Goal: Task Accomplishment & Management: Complete application form

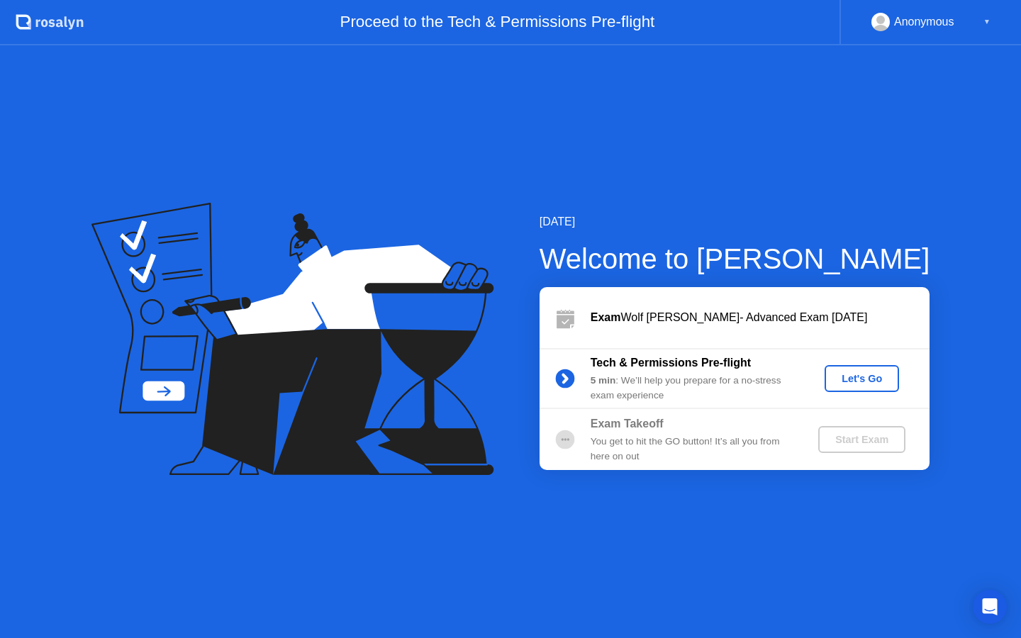
click at [840, 373] on div "Let's Go" at bounding box center [862, 378] width 63 height 11
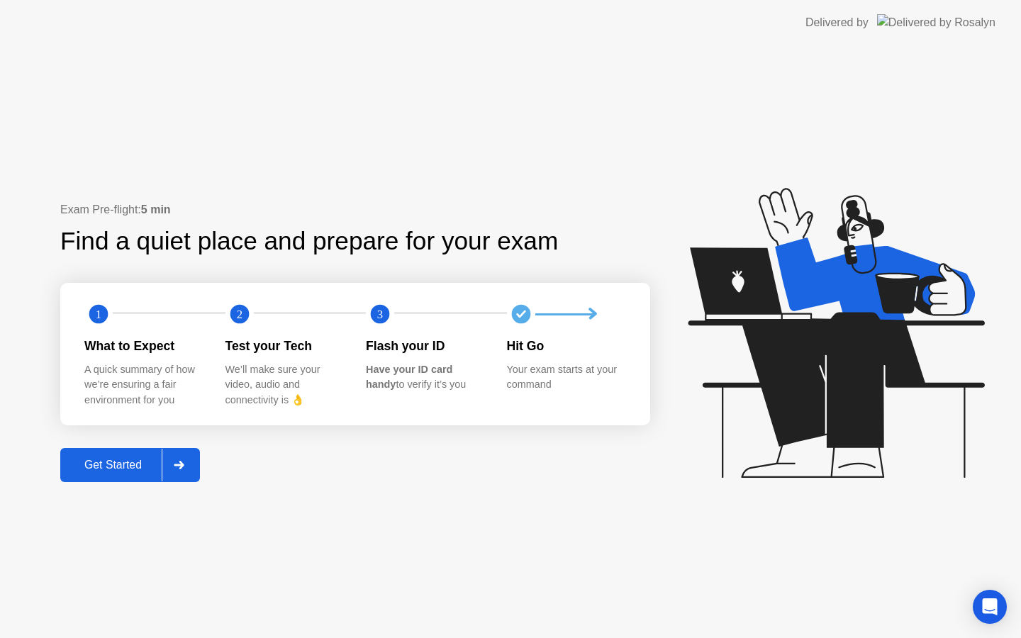
click at [118, 460] on div "Get Started" at bounding box center [113, 465] width 97 height 13
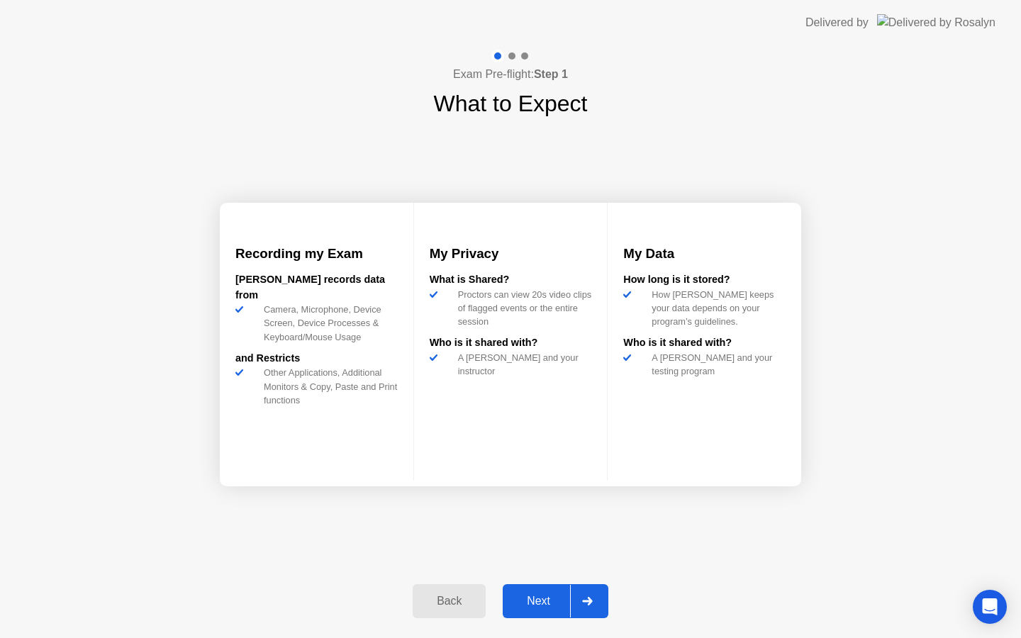
click at [563, 608] on div "Next" at bounding box center [538, 601] width 63 height 13
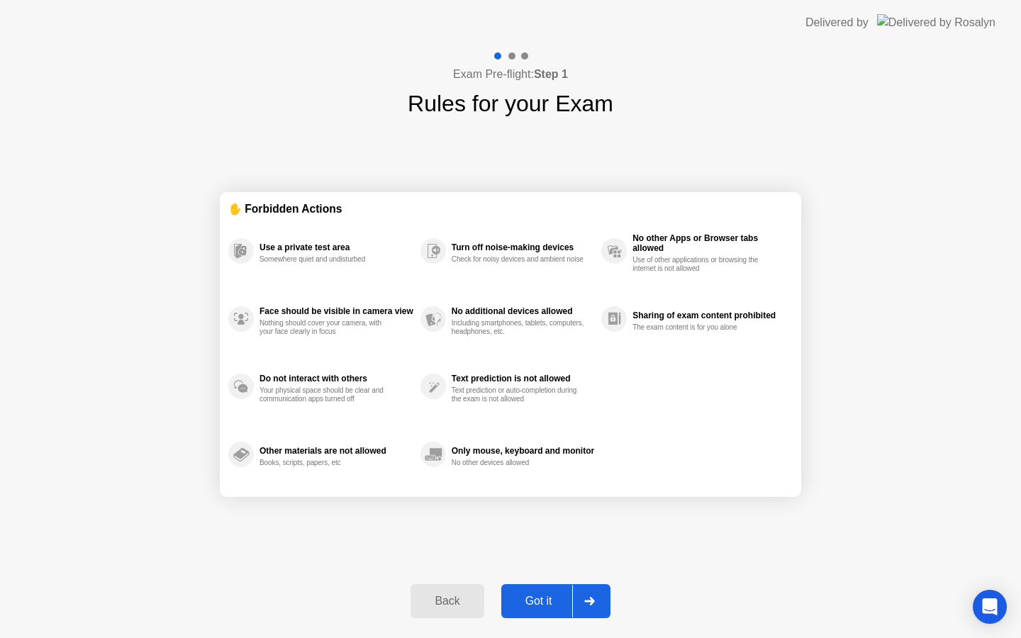
click at [563, 602] on div "Got it" at bounding box center [539, 601] width 67 height 13
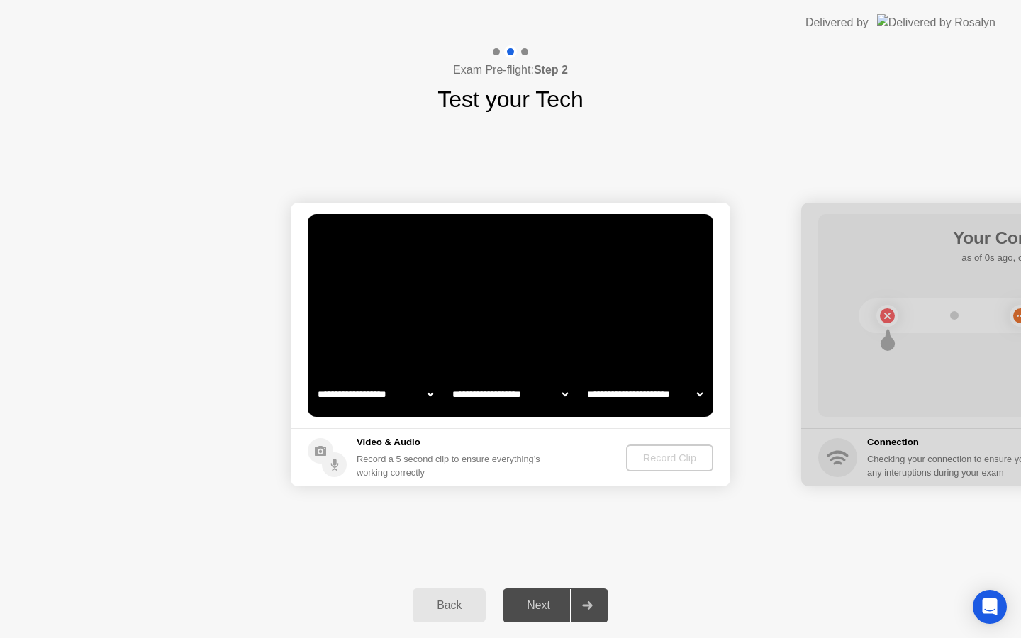
select select "**********"
select select "*******"
click at [676, 448] on button "Record Clip" at bounding box center [671, 458] width 86 height 27
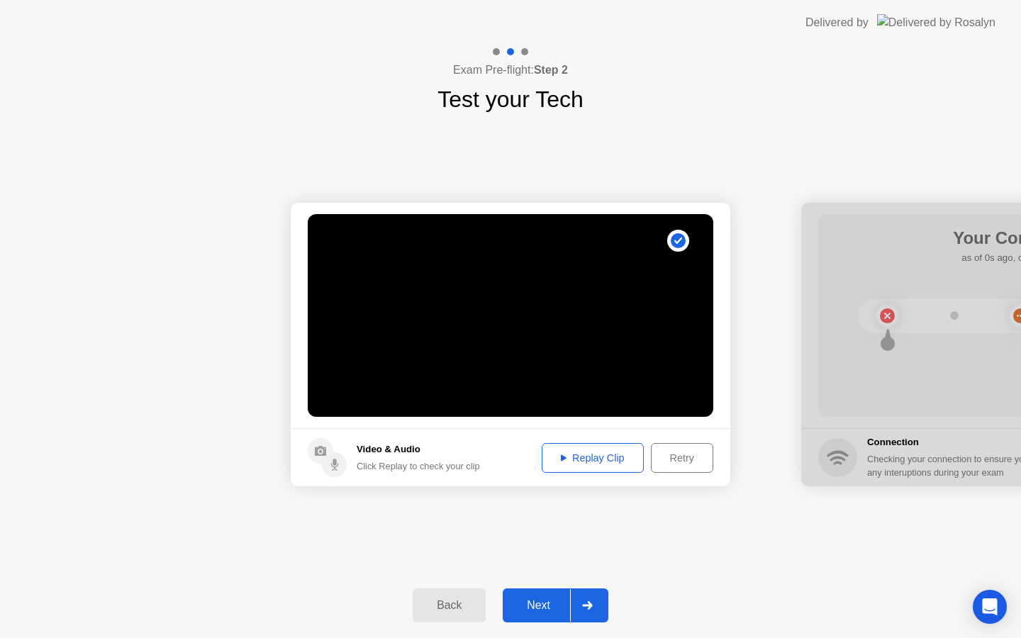
click at [611, 455] on div "Replay Clip" at bounding box center [593, 458] width 92 height 11
click at [549, 600] on div "Next" at bounding box center [538, 605] width 63 height 13
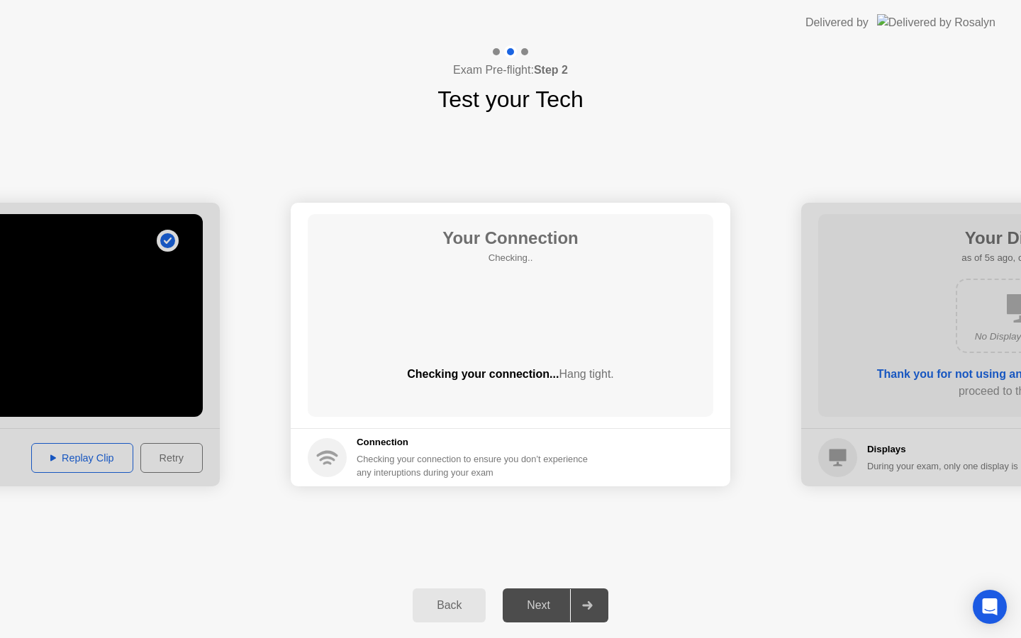
click at [765, 504] on div "**********" at bounding box center [510, 344] width 1021 height 457
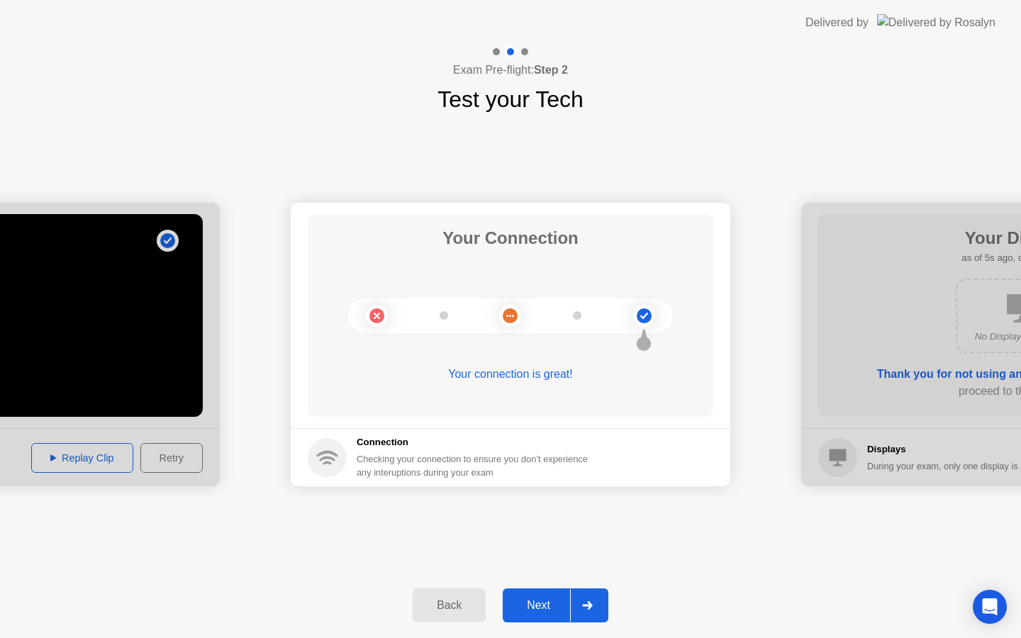
click at [701, 535] on div "**********" at bounding box center [510, 344] width 1021 height 457
click at [559, 593] on button "Next" at bounding box center [556, 606] width 106 height 34
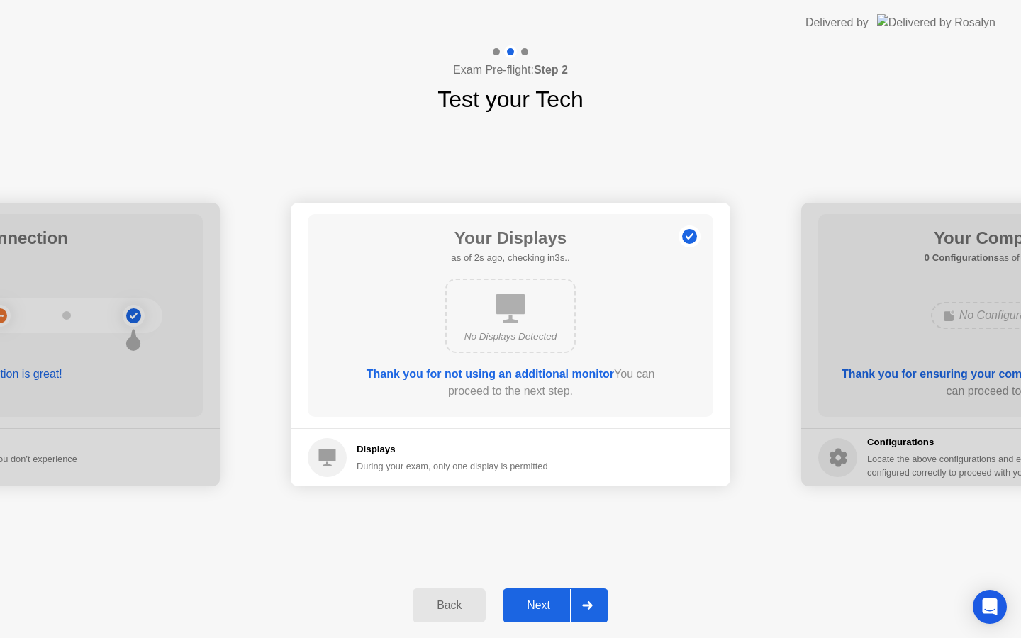
click at [553, 603] on div "Next" at bounding box center [538, 605] width 63 height 13
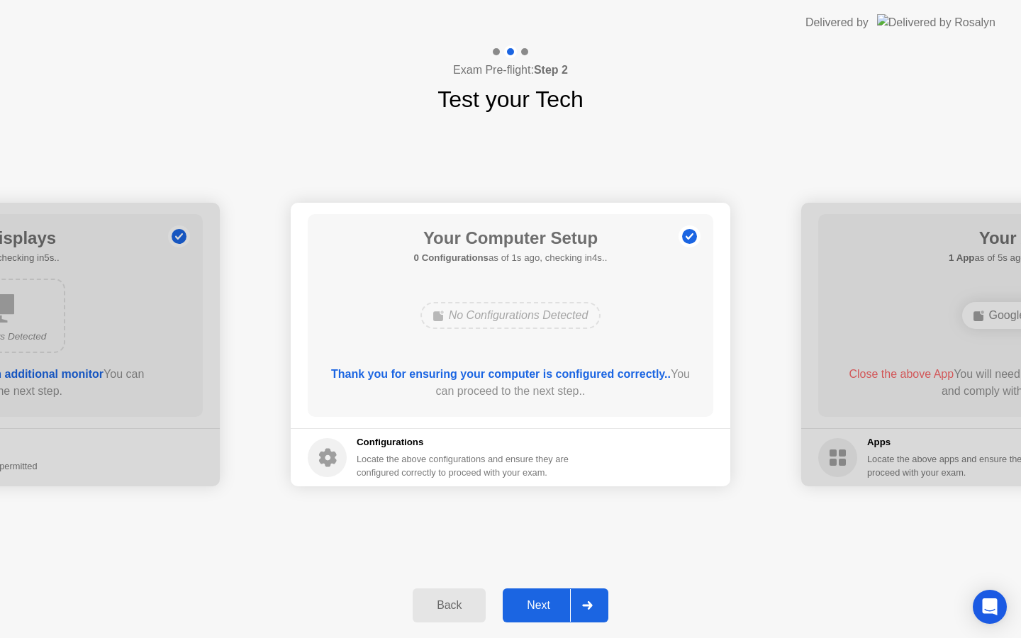
click at [553, 600] on div "Next" at bounding box center [538, 605] width 63 height 13
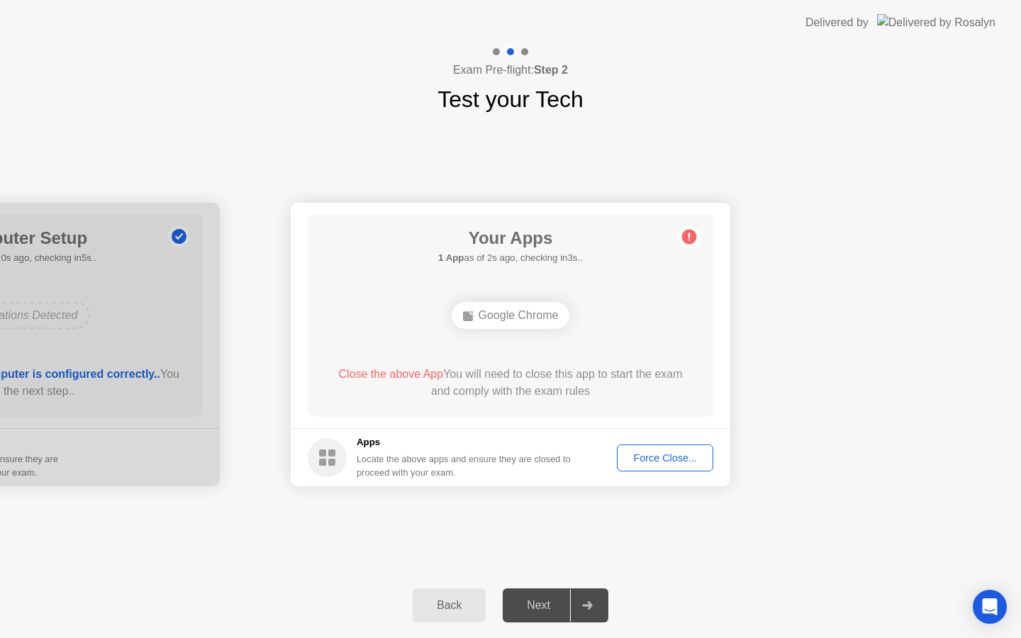
click at [563, 457] on div "Locate the above apps and ensure they are closed to proceed with your exam." at bounding box center [464, 466] width 215 height 27
click at [636, 453] on div "Force Close..." at bounding box center [665, 458] width 87 height 11
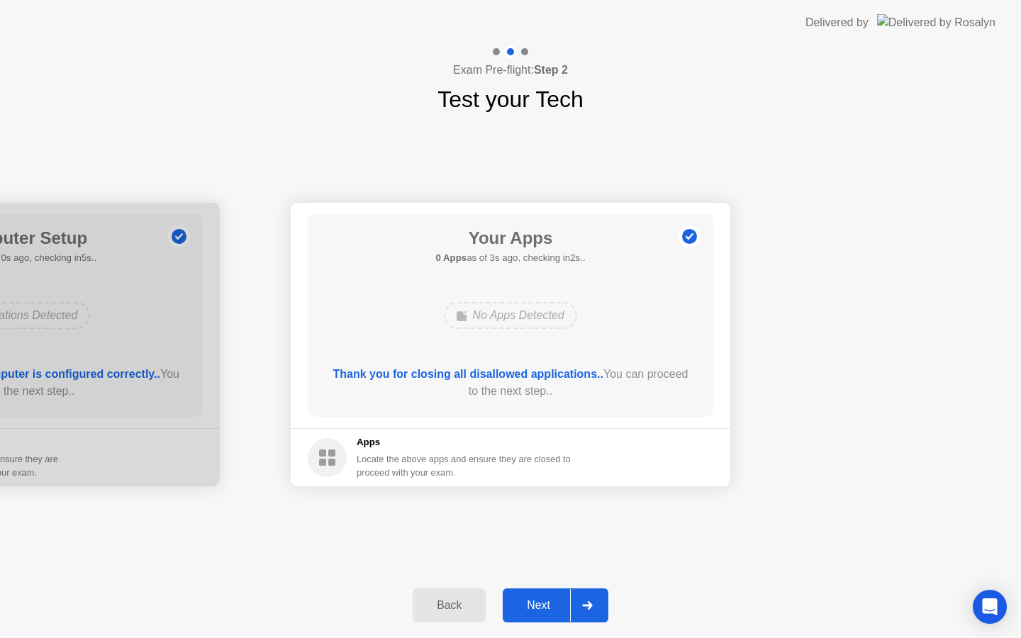
click at [546, 614] on button "Next" at bounding box center [556, 606] width 106 height 34
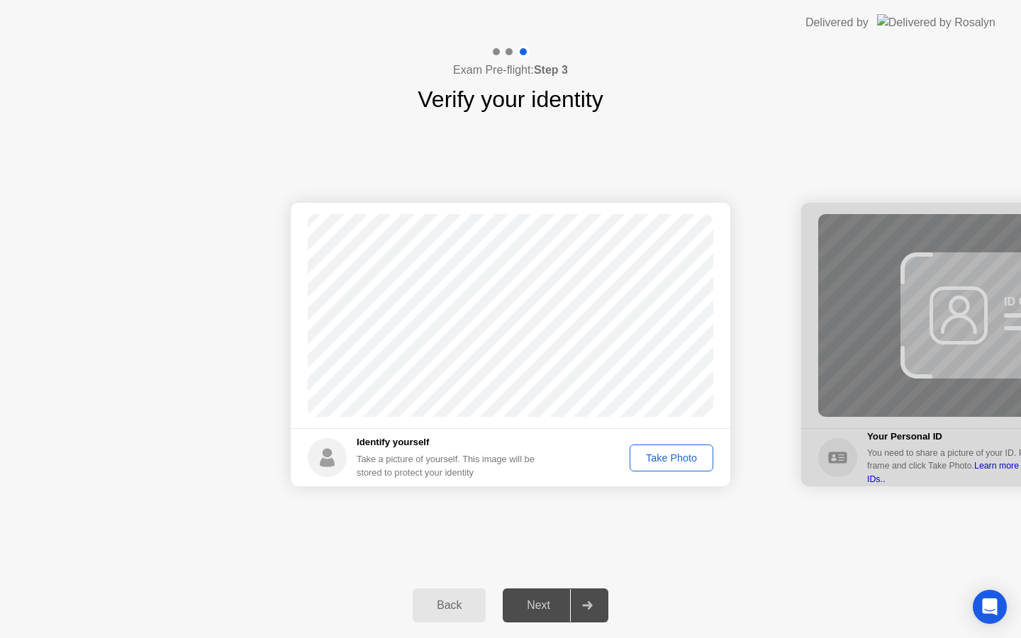
click at [666, 460] on div "Take Photo" at bounding box center [672, 458] width 74 height 11
click at [682, 448] on button "Retake" at bounding box center [680, 458] width 65 height 27
click at [682, 448] on button "Take Photo" at bounding box center [672, 458] width 84 height 27
click at [554, 611] on div "Next" at bounding box center [538, 605] width 63 height 13
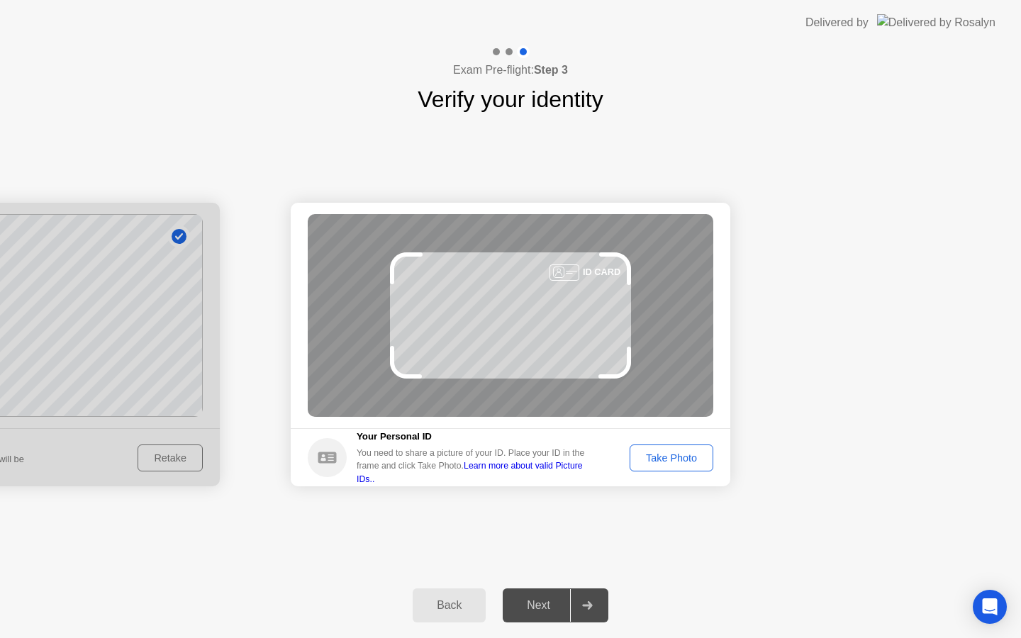
click at [678, 461] on div "Take Photo" at bounding box center [672, 458] width 74 height 11
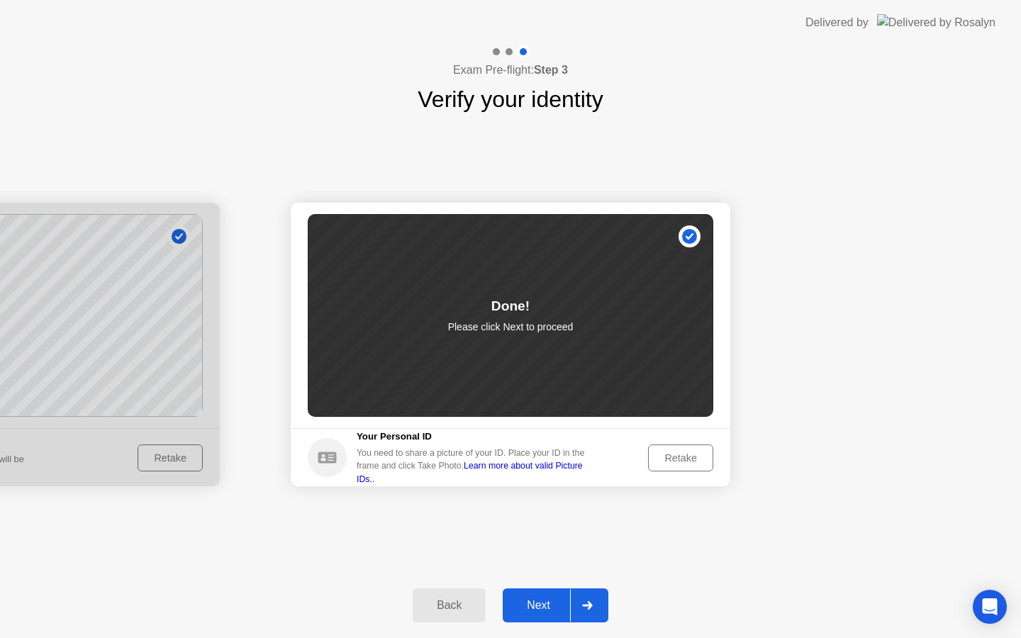
click at [541, 599] on div "Next" at bounding box center [538, 605] width 63 height 13
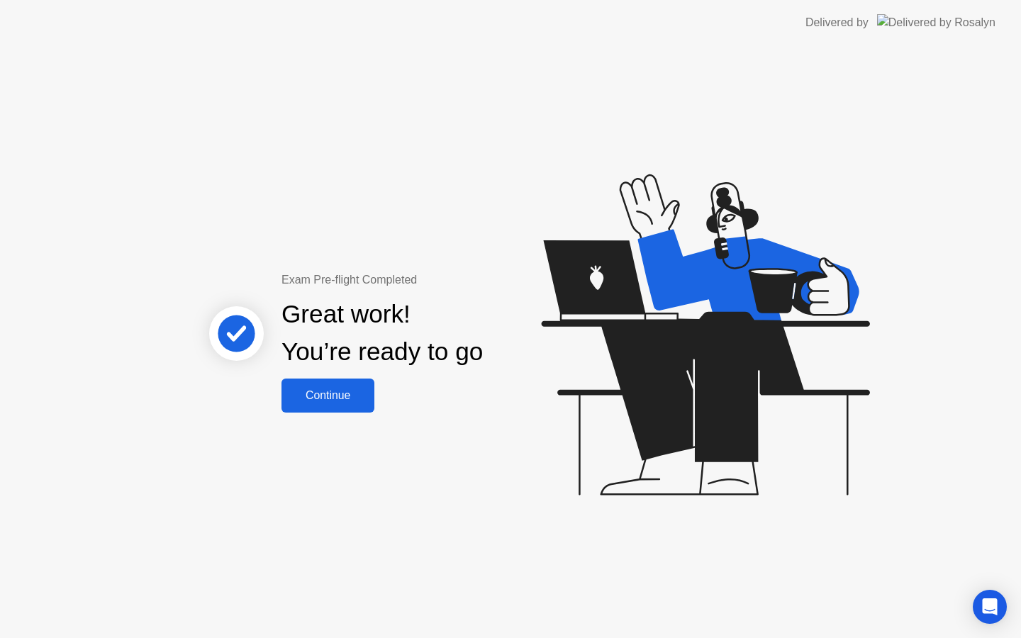
click at [336, 385] on button "Continue" at bounding box center [328, 396] width 93 height 34
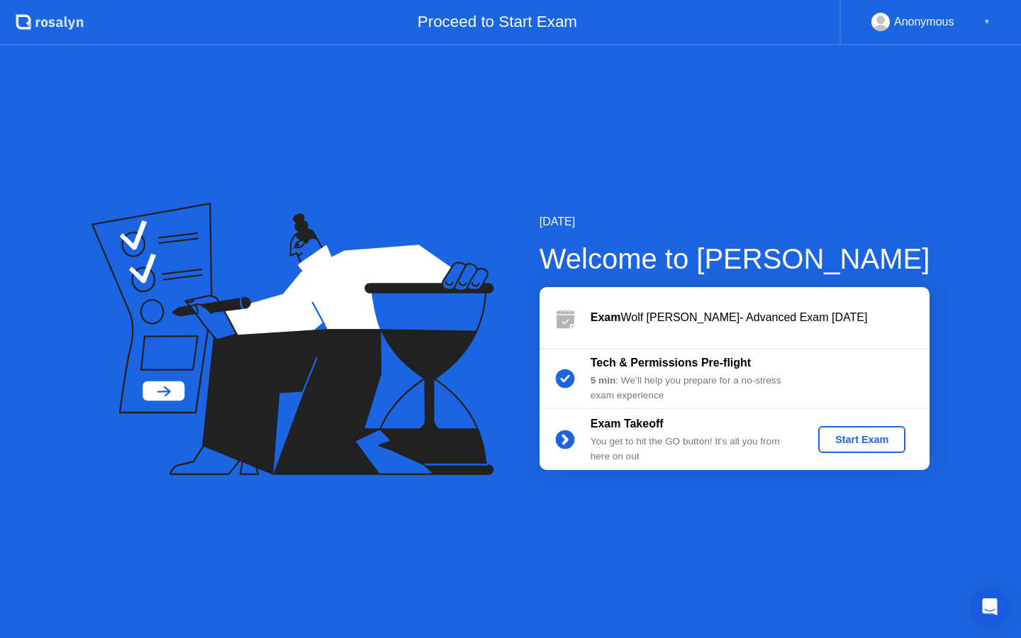
click at [877, 448] on button "Start Exam" at bounding box center [862, 439] width 87 height 27
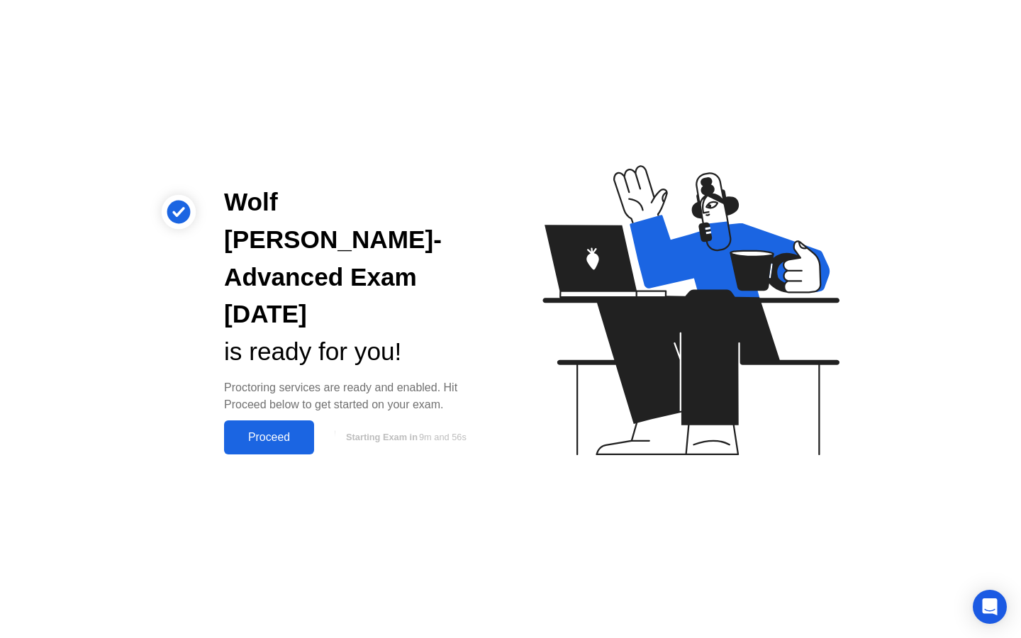
click at [271, 431] on div "Proceed" at bounding box center [269, 437] width 82 height 13
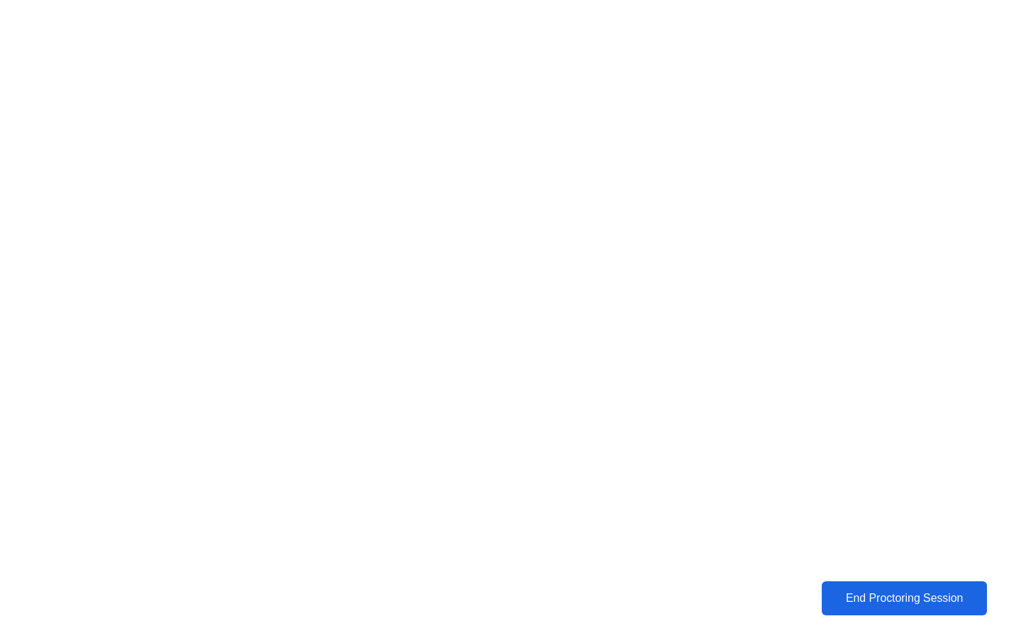
click at [860, 593] on div "End Proctoring Session" at bounding box center [904, 598] width 157 height 13
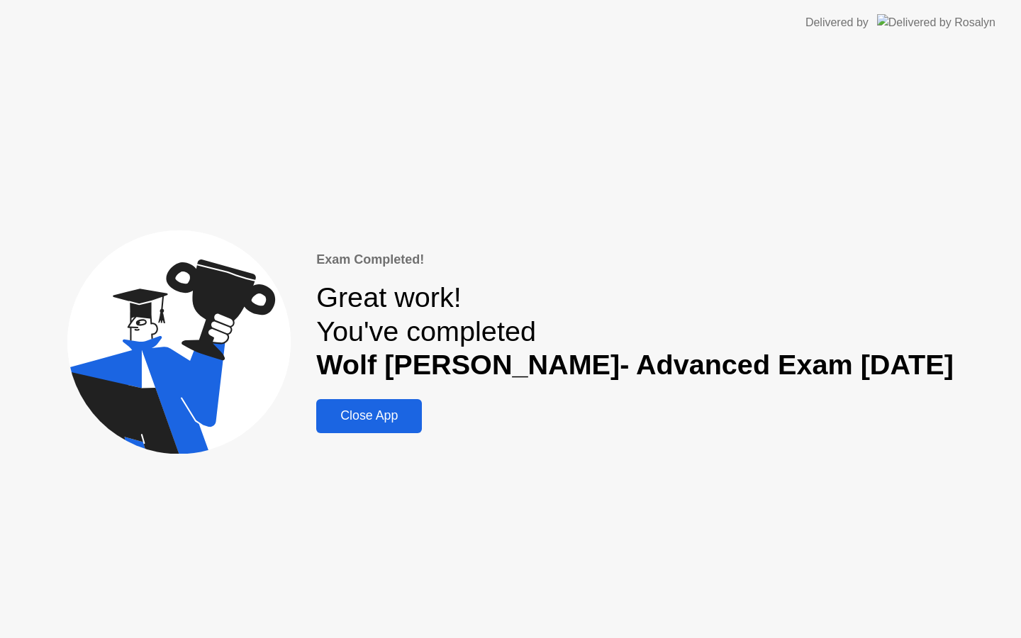
click at [422, 399] on button "Close App" at bounding box center [369, 416] width 106 height 34
